Goal: Task Accomplishment & Management: Use online tool/utility

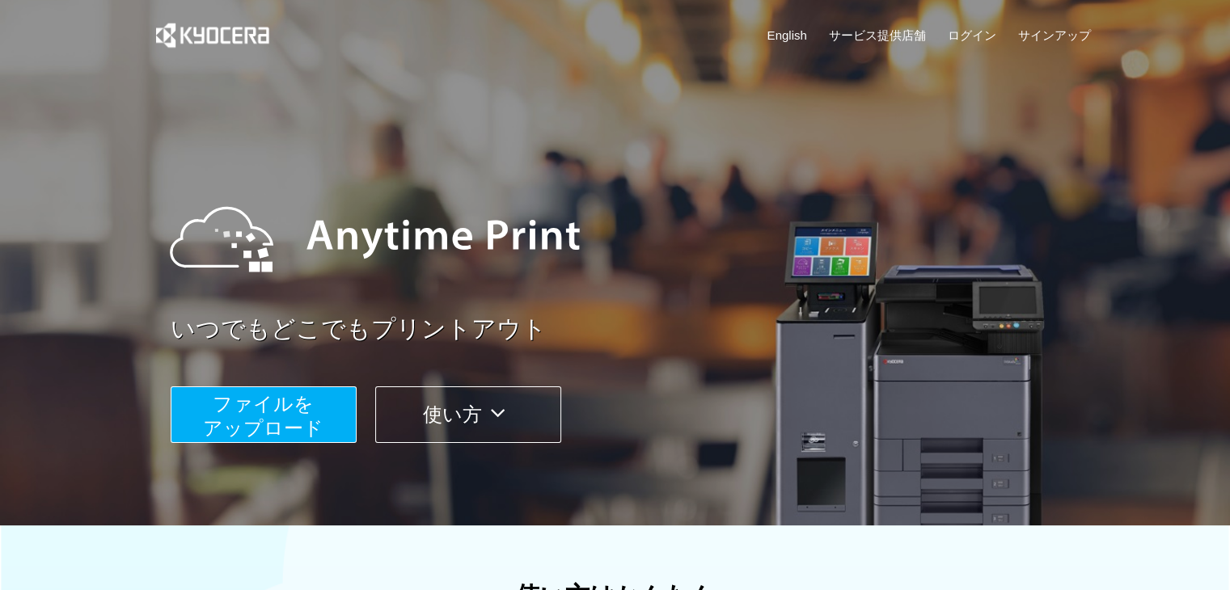
click at [245, 405] on span "ファイルを ​​アップロード" at bounding box center [263, 416] width 121 height 46
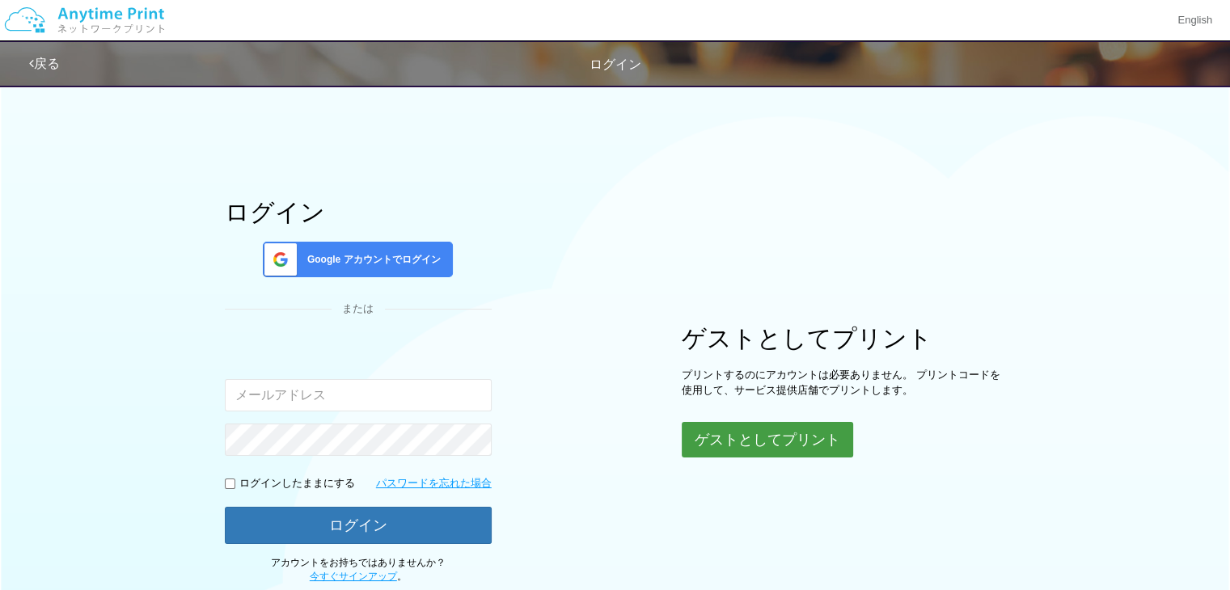
click at [848, 434] on button "ゲストとしてプリント" at bounding box center [767, 440] width 171 height 36
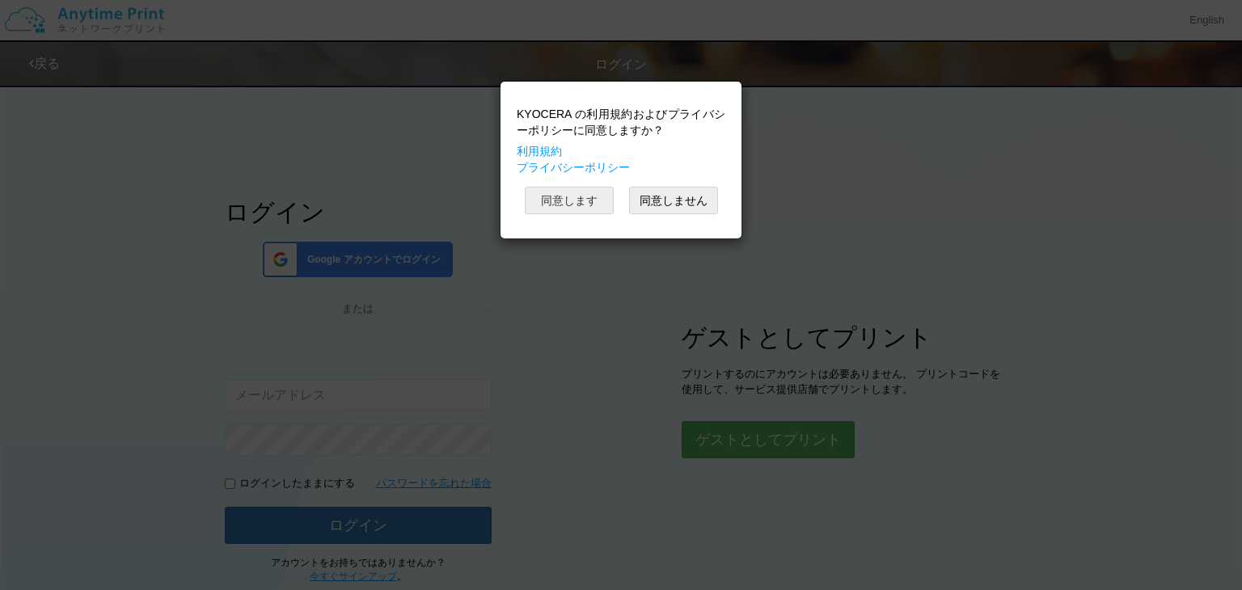
click at [601, 197] on button "同意します" at bounding box center [569, 201] width 89 height 28
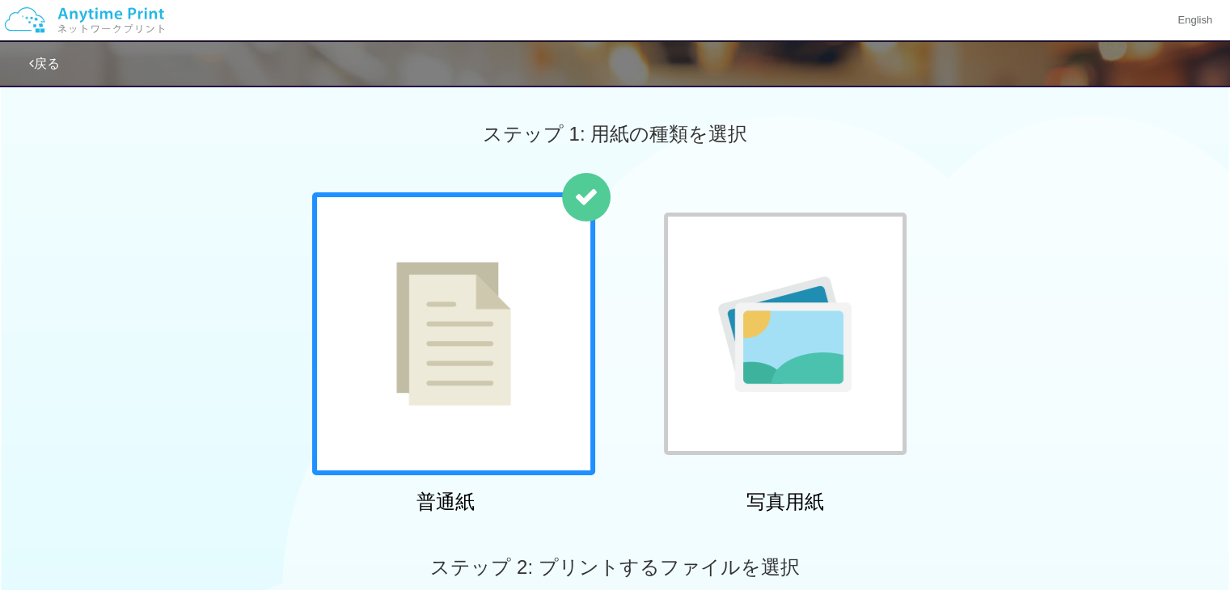
click at [541, 290] on div at bounding box center [453, 334] width 283 height 283
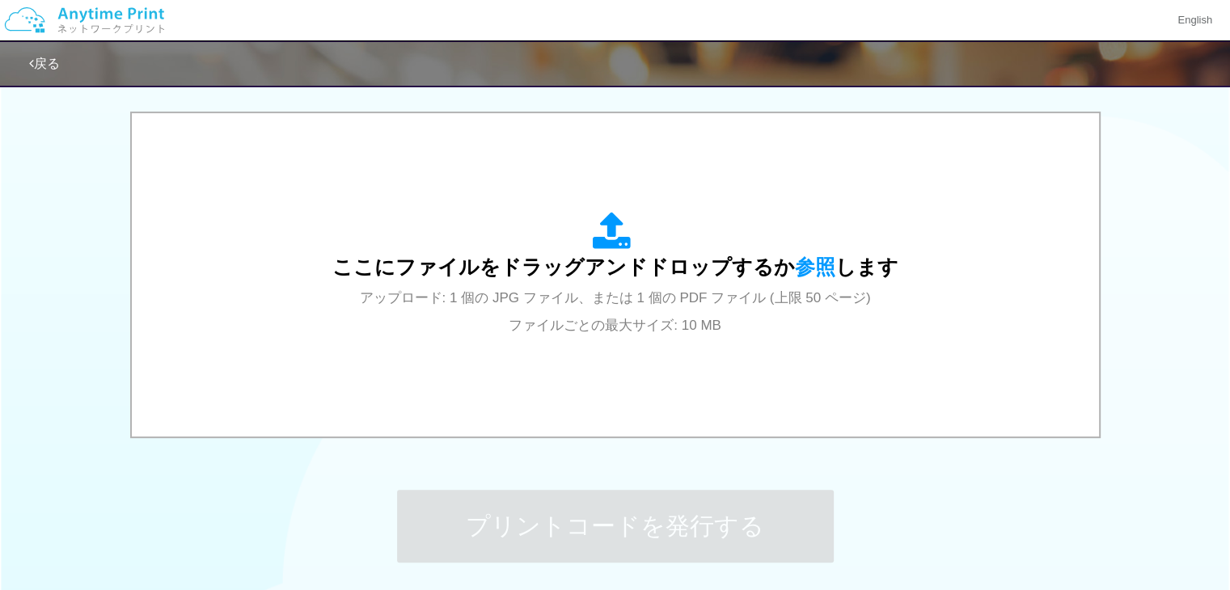
scroll to position [514, 0]
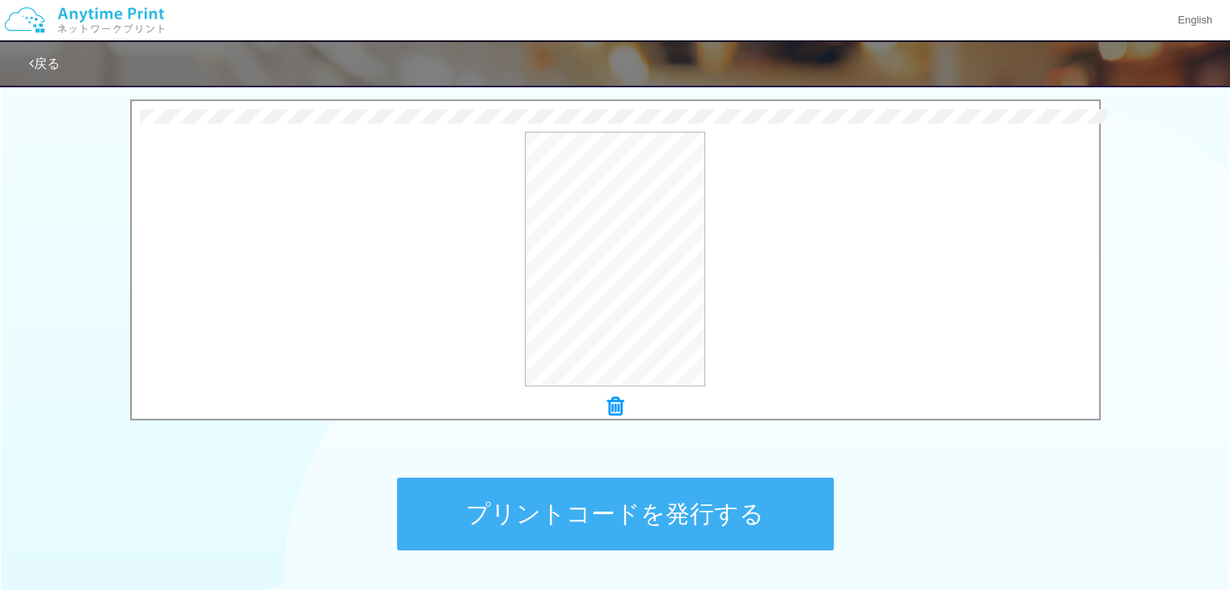
click at [724, 506] on button "プリントコードを発行する" at bounding box center [615, 514] width 437 height 73
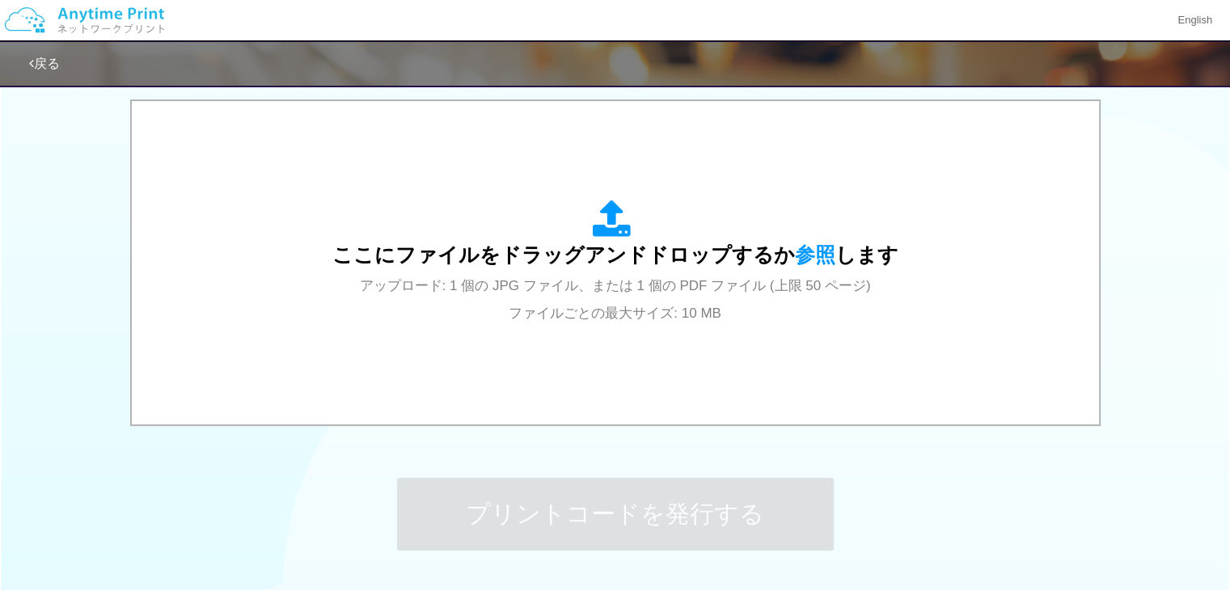
scroll to position [0, 0]
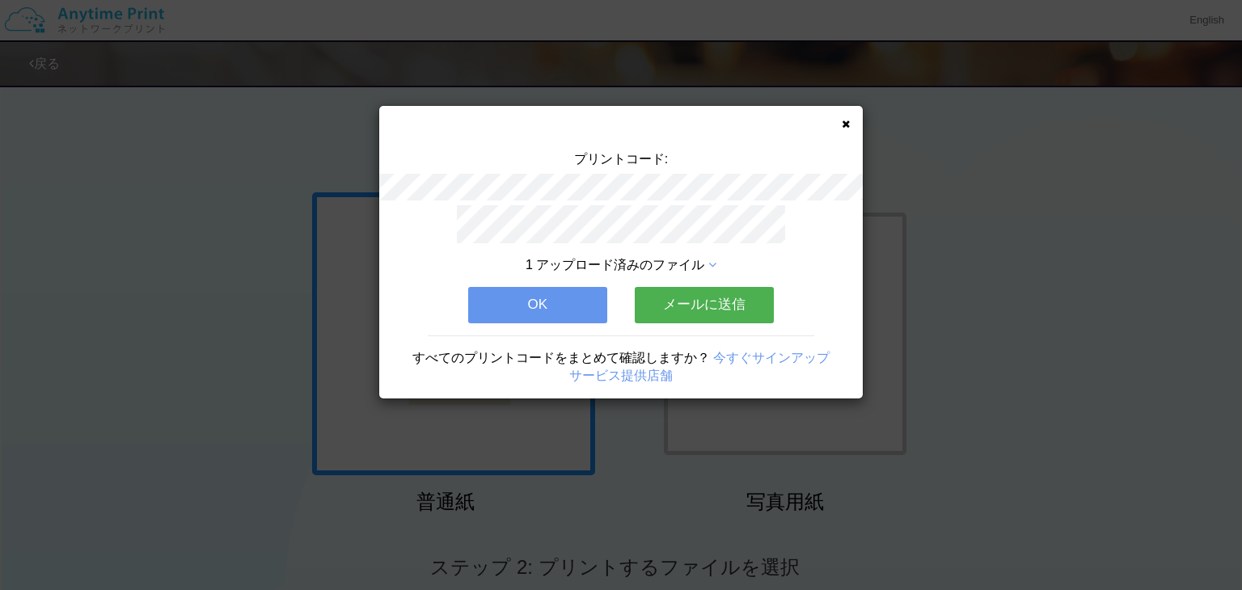
click at [751, 294] on button "メールに送信" at bounding box center [704, 305] width 139 height 36
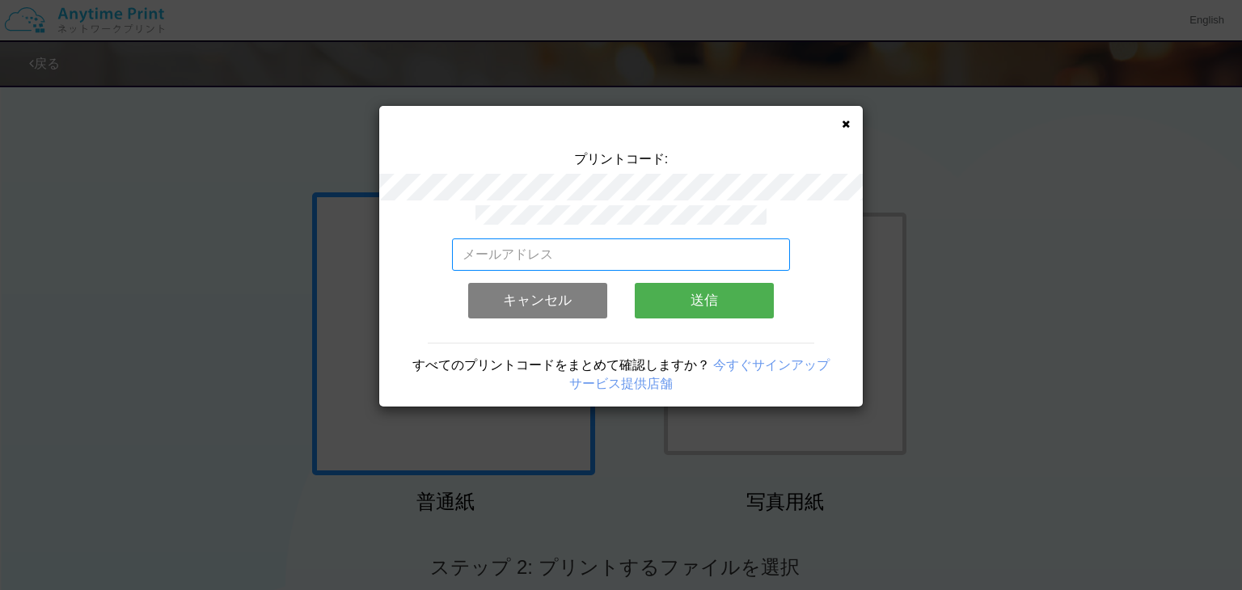
click at [654, 244] on input "email" at bounding box center [621, 255] width 339 height 32
type input "[EMAIL_ADDRESS][DOMAIN_NAME]"
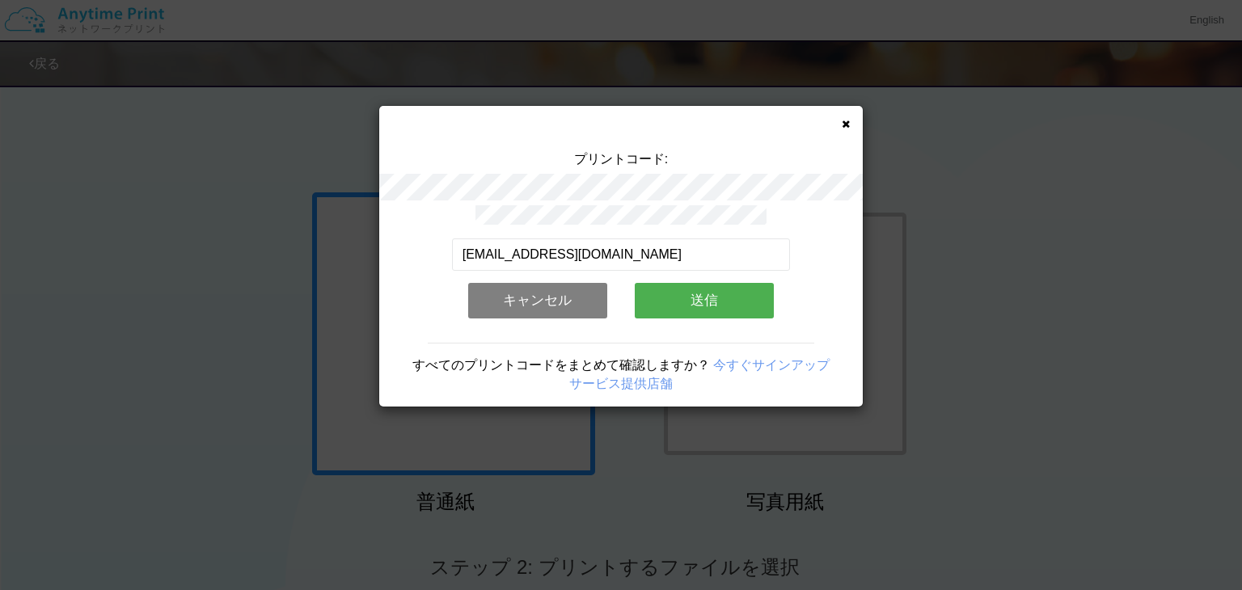
click at [710, 291] on button "送信" at bounding box center [704, 301] width 139 height 36
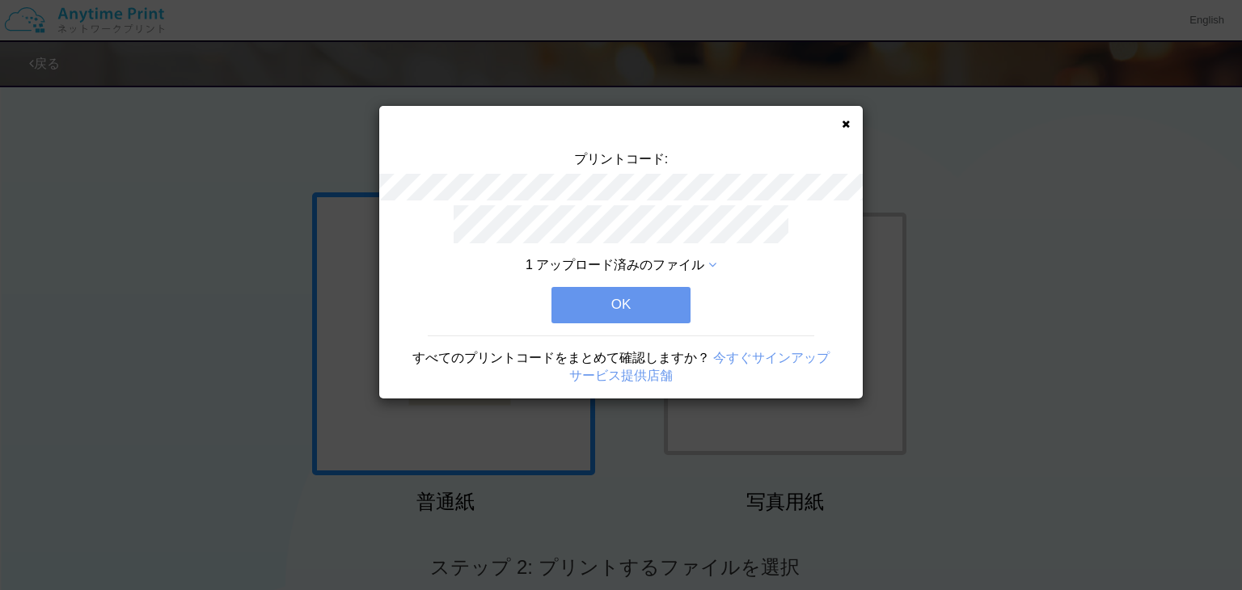
click at [671, 300] on button "OK" at bounding box center [621, 305] width 139 height 36
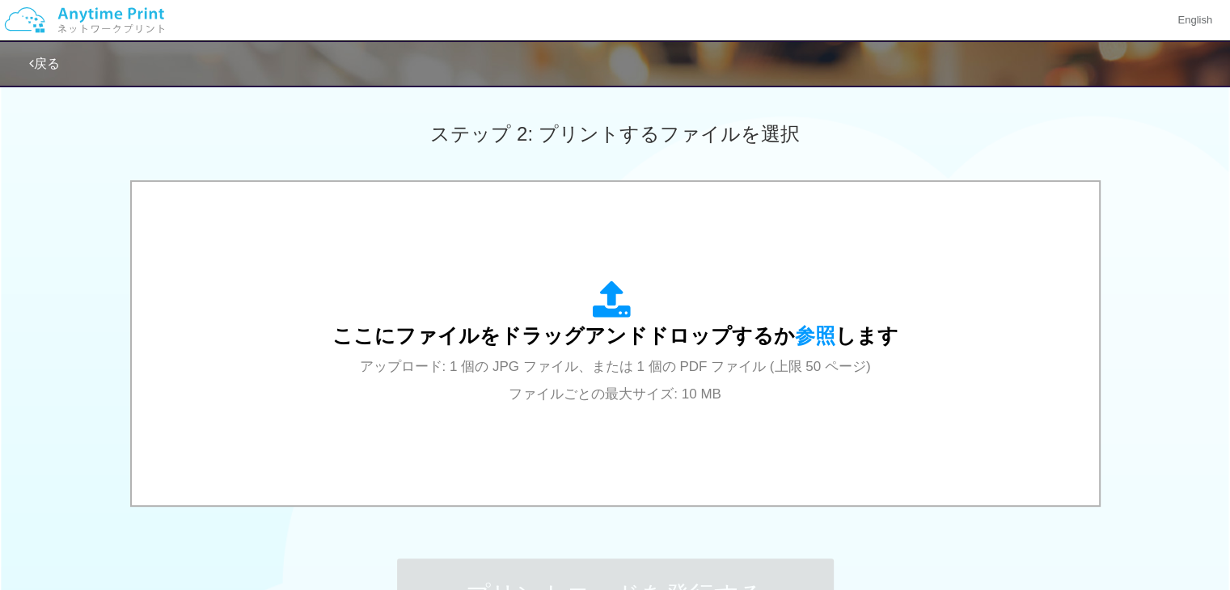
scroll to position [473, 0]
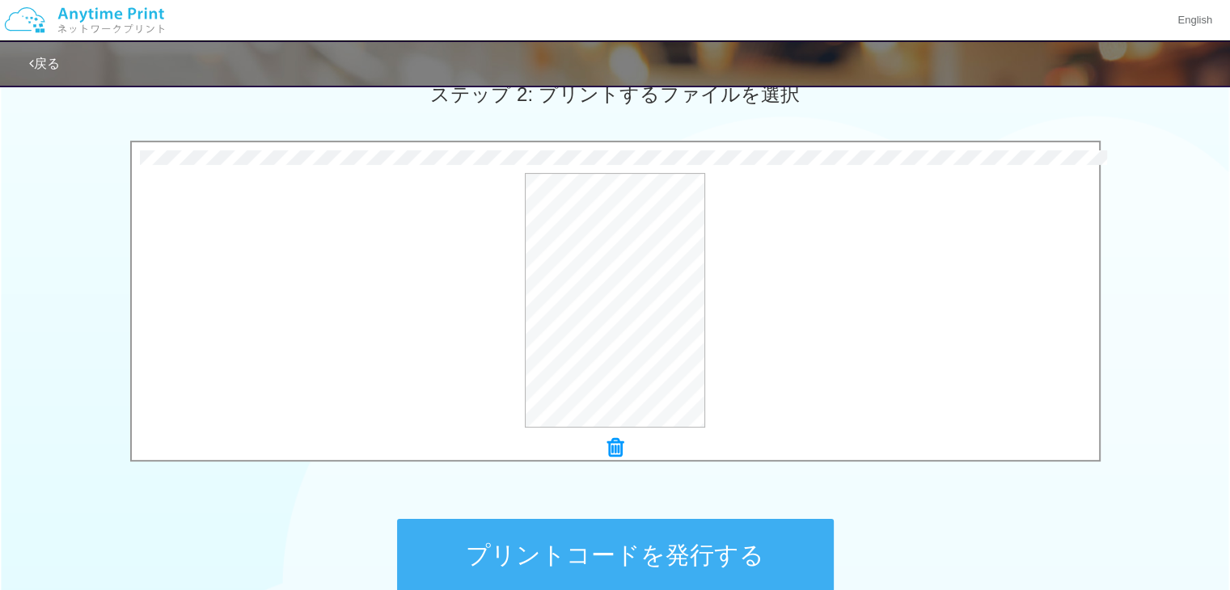
click at [738, 534] on button "プリントコードを発行する" at bounding box center [615, 555] width 437 height 73
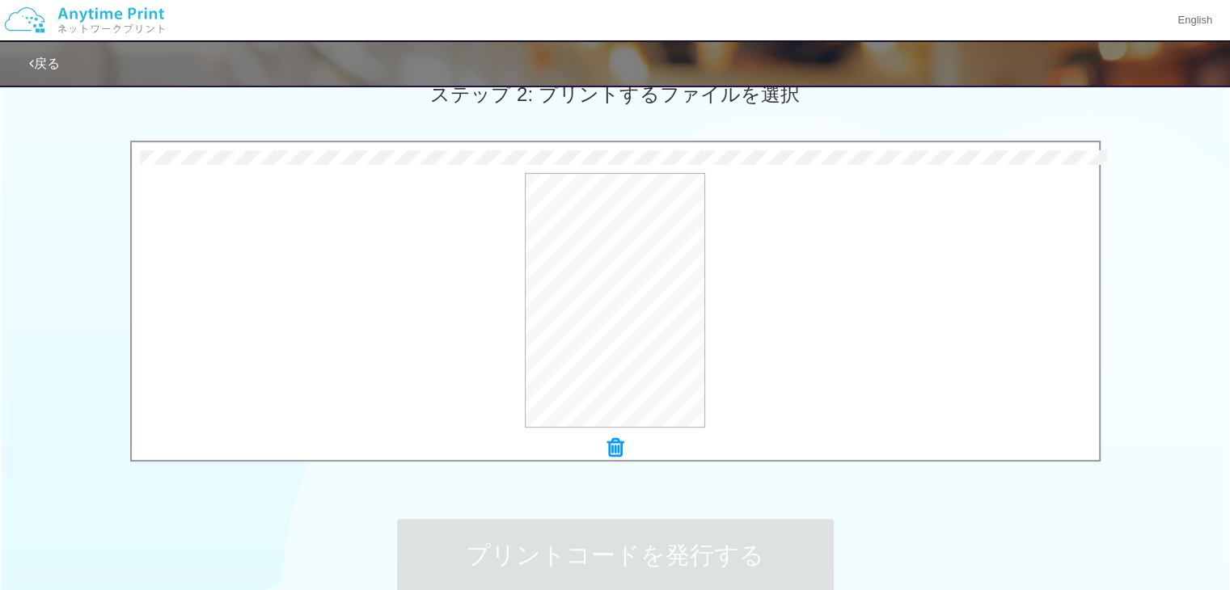
scroll to position [0, 0]
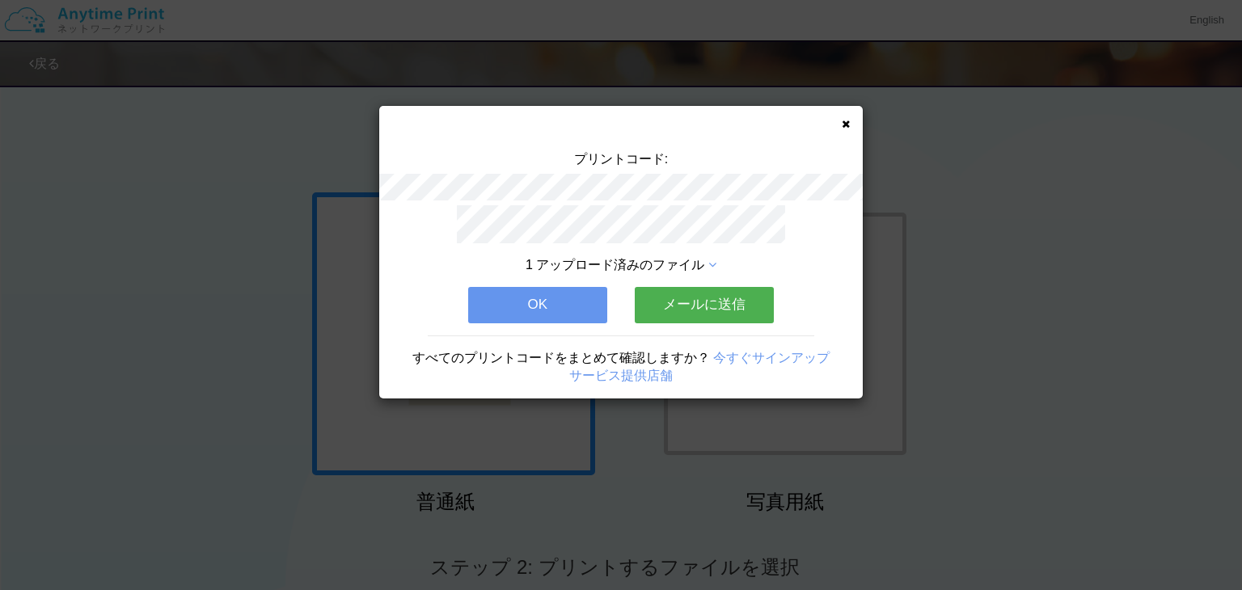
click at [715, 307] on button "メールに送信" at bounding box center [704, 305] width 139 height 36
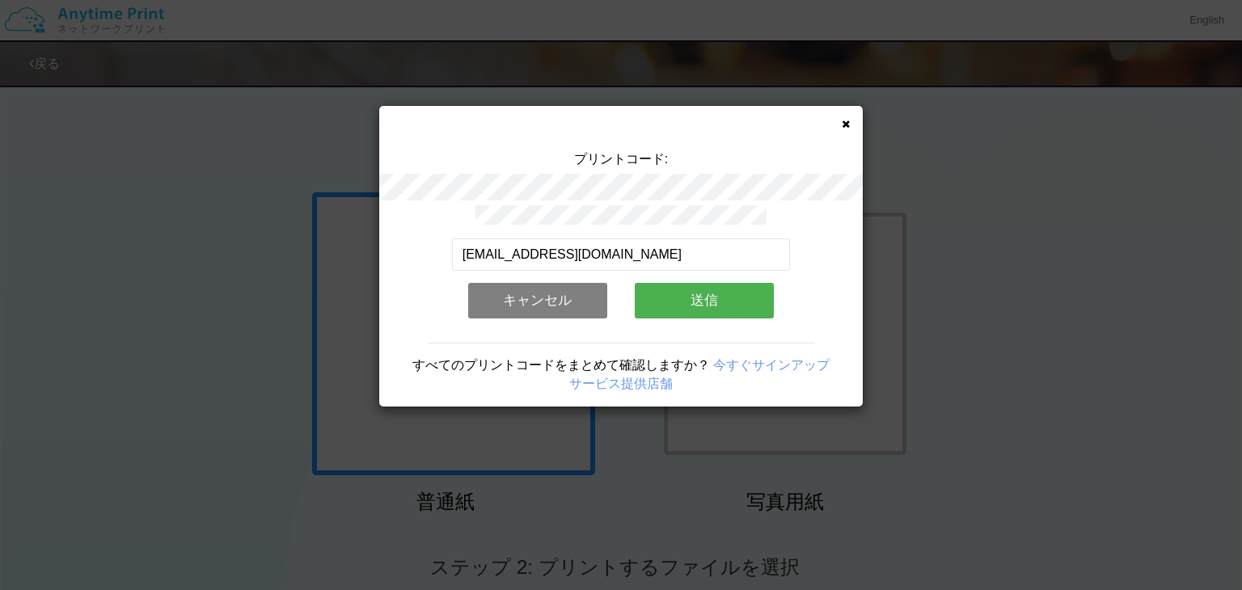
click at [715, 307] on button "送信" at bounding box center [704, 301] width 139 height 36
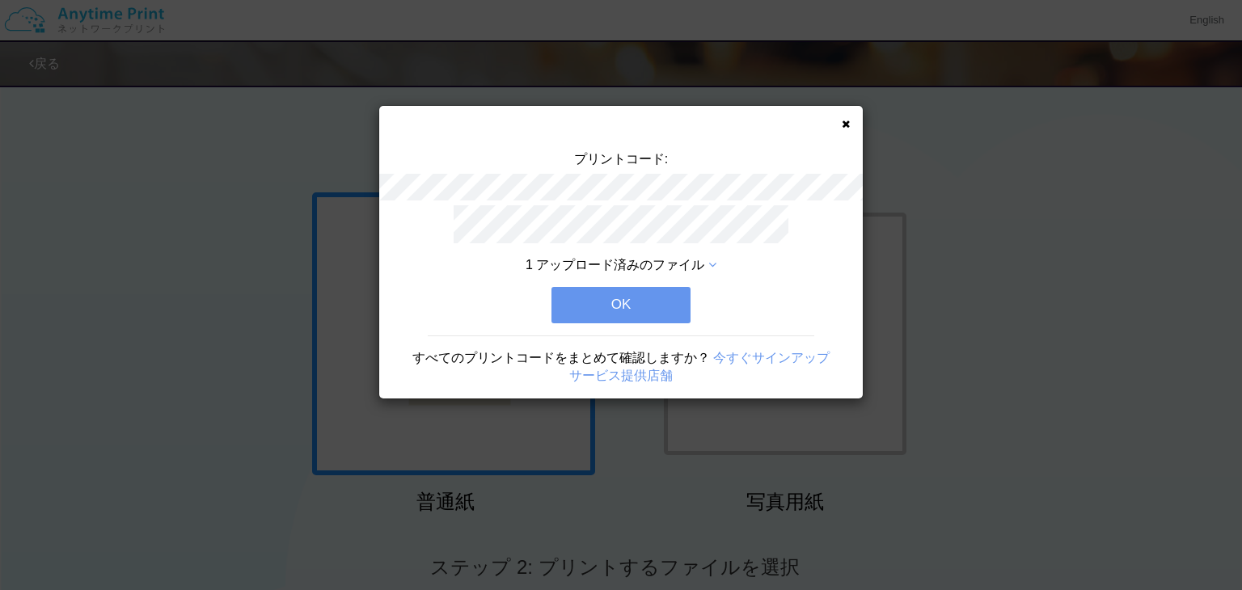
click at [647, 291] on button "OK" at bounding box center [621, 305] width 139 height 36
